Goal: Navigation & Orientation: Find specific page/section

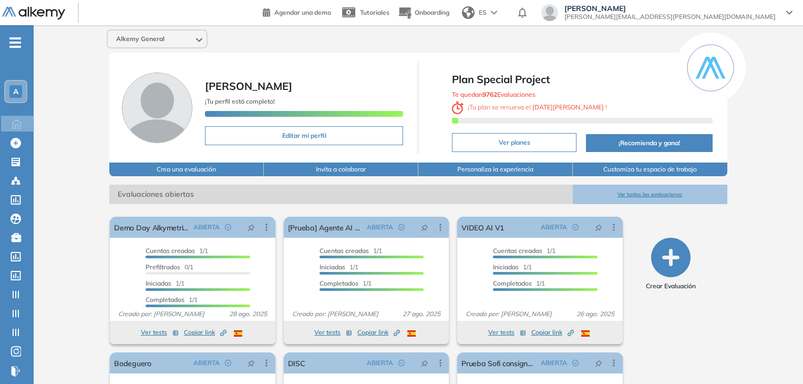
click at [84, 237] on div "Alkemy General Martin Micheletti ¡Tu perfil está completo! Editar mi perfil Pla…" at bounding box center [418, 258] width 769 height 467
click at [16, 43] on icon "-" at bounding box center [15, 43] width 12 height 2
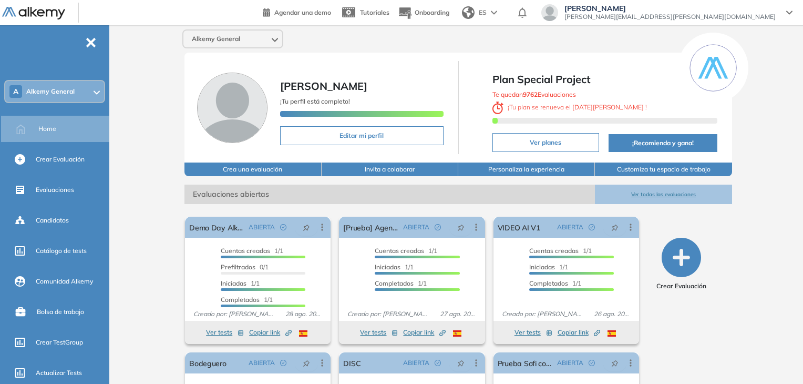
click at [145, 66] on div "Alkemy General Martin Micheletti ¡Tu perfil está completo! Editar mi perfil Pla…" at bounding box center [458, 258] width 689 height 467
click at [91, 43] on span "-" at bounding box center [91, 41] width 12 height 8
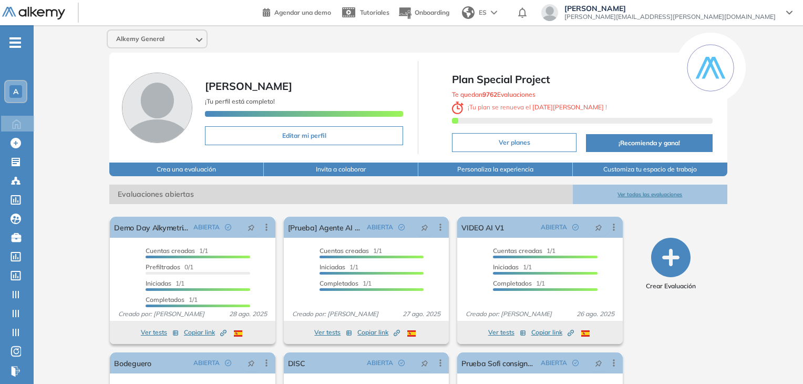
click at [71, 99] on div "Alkemy General Martin Micheletti ¡Tu perfil está completo! Editar mi perfil Pla…" at bounding box center [418, 258] width 769 height 467
click at [737, 260] on div "Alkemy General Martin Micheletti ¡Tu perfil está completo! Editar mi perfil Pla…" at bounding box center [418, 258] width 769 height 467
click at [756, 11] on span "[PERSON_NAME]" at bounding box center [669, 8] width 211 height 8
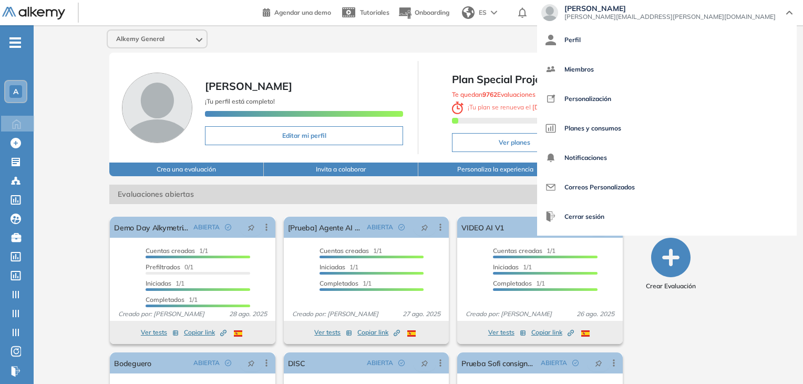
drag, startPoint x: 612, startPoint y: 43, endPoint x: 605, endPoint y: 49, distance: 9.3
click at [612, 43] on div "Alkemy General" at bounding box center [418, 38] width 632 height 19
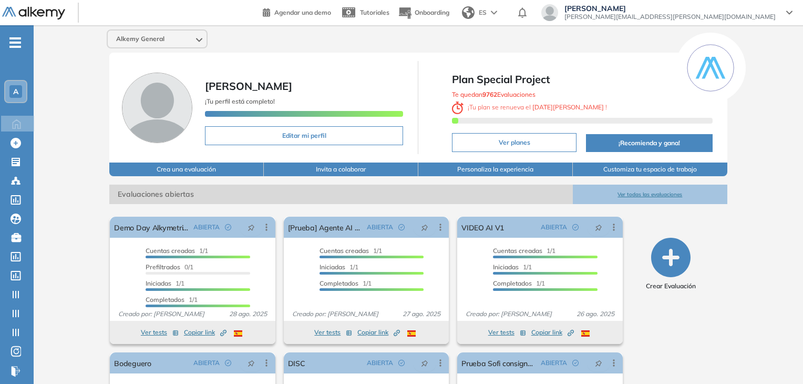
click at [590, 40] on div "Alkemy General" at bounding box center [418, 38] width 632 height 19
